Goal: Information Seeking & Learning: Learn about a topic

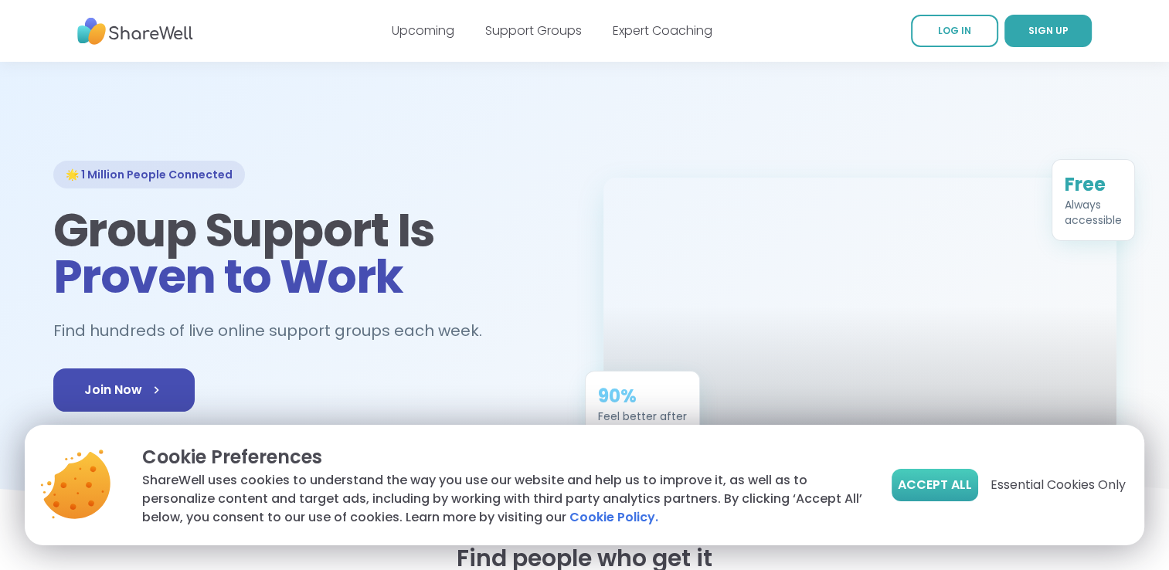
click at [938, 489] on span "Accept All" at bounding box center [935, 485] width 74 height 19
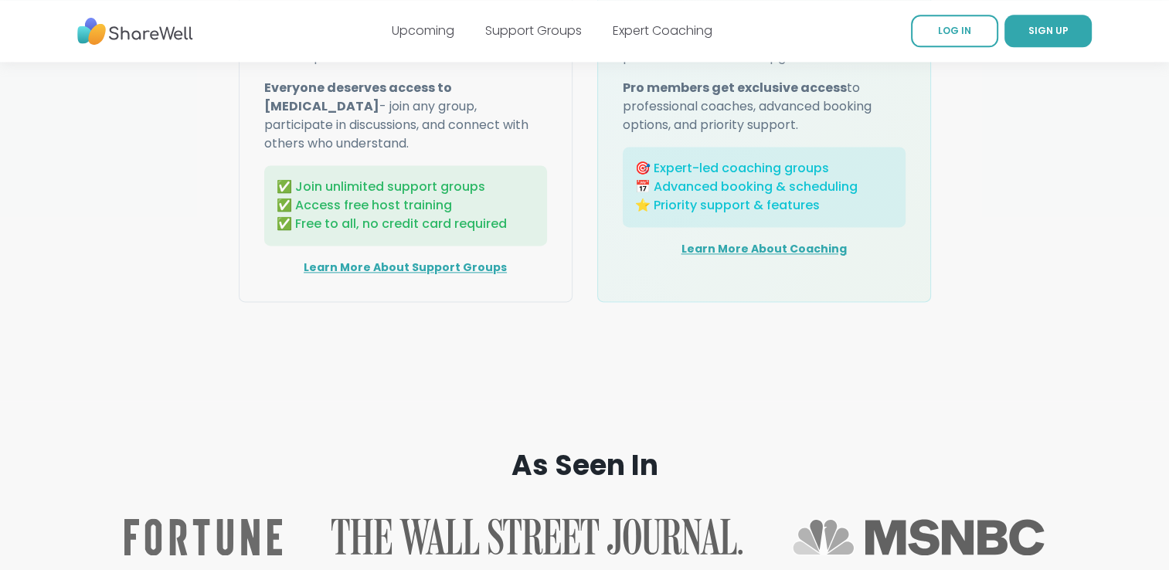
scroll to position [2506, 0]
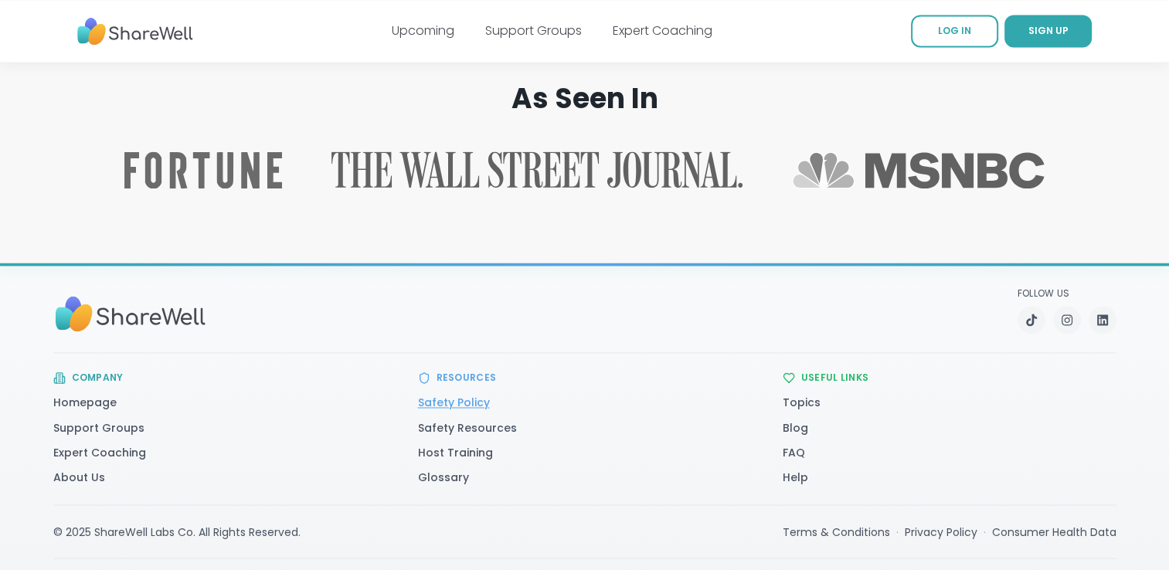
click at [457, 395] on link "Safety Policy" at bounding box center [454, 402] width 72 height 15
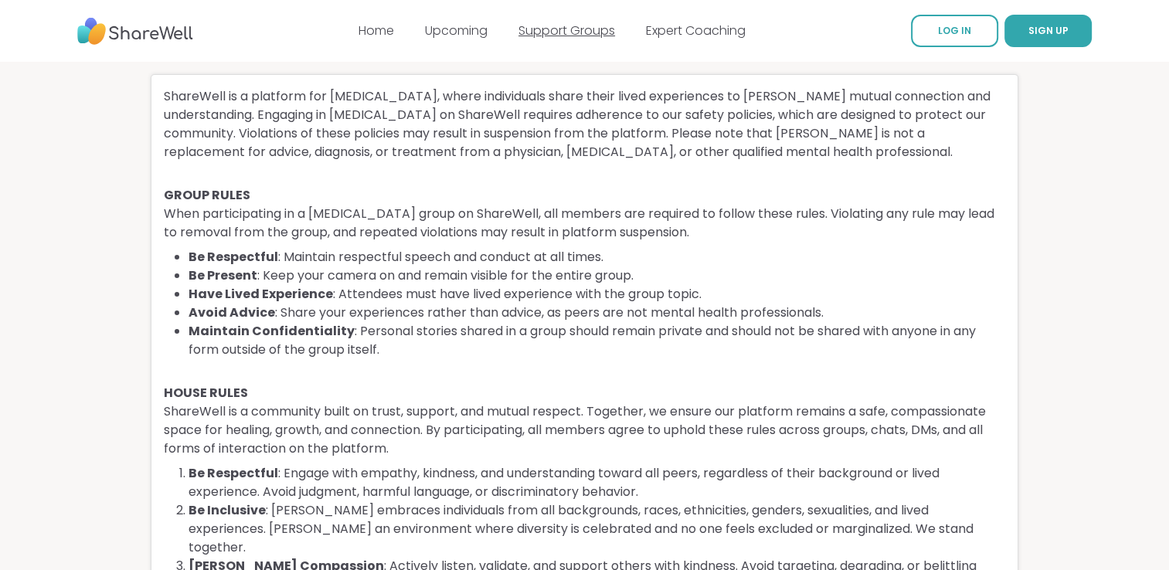
click at [581, 32] on link "Support Groups" at bounding box center [567, 31] width 97 height 18
